Goal: Task Accomplishment & Management: Use online tool/utility

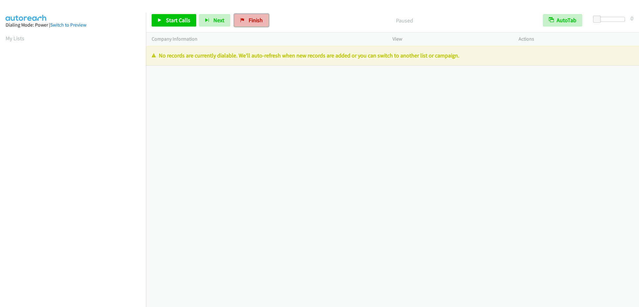
click at [251, 21] on span "Finish" at bounding box center [256, 20] width 14 height 7
click at [255, 21] on span "Finish" at bounding box center [256, 20] width 14 height 7
